Goal: Transaction & Acquisition: Purchase product/service

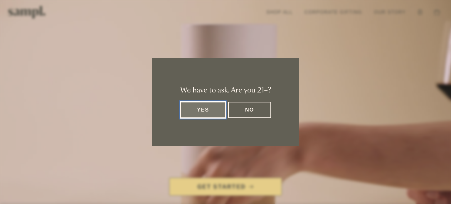
click at [215, 107] on button "Yes" at bounding box center [203, 110] width 46 height 16
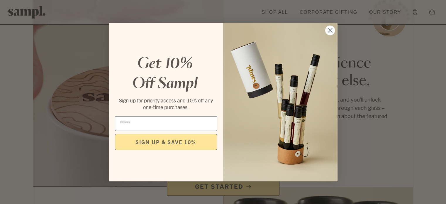
scroll to position [343, 0]
click at [328, 30] on circle "Close dialog" at bounding box center [330, 30] width 10 height 10
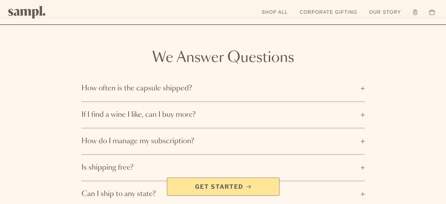
scroll to position [837, 0]
click at [359, 80] on button "How often is the capsule shipped?" at bounding box center [223, 88] width 283 height 26
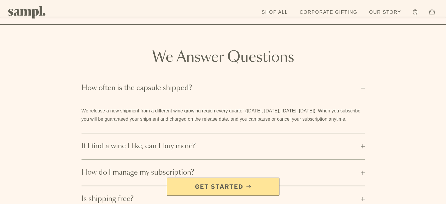
click at [359, 80] on button "How often is the capsule shipped?" at bounding box center [223, 88] width 283 height 26
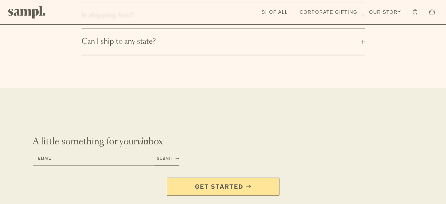
scroll to position [1000, 0]
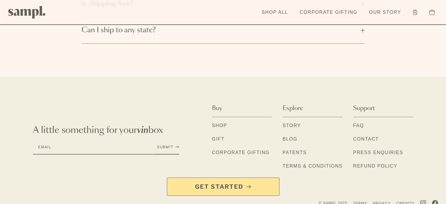
click at [208, 193] on link "Get Started" at bounding box center [223, 186] width 113 height 18
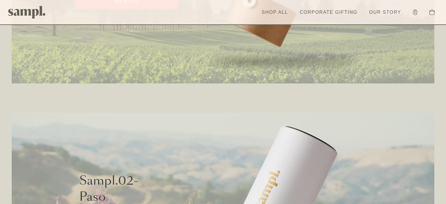
scroll to position [418, 0]
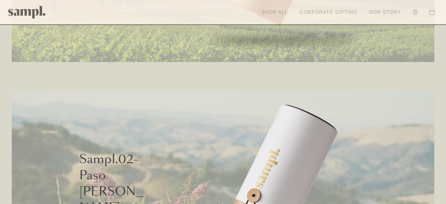
click at [267, 13] on link "Shop All" at bounding box center [275, 12] width 32 height 13
